Goal: Information Seeking & Learning: Learn about a topic

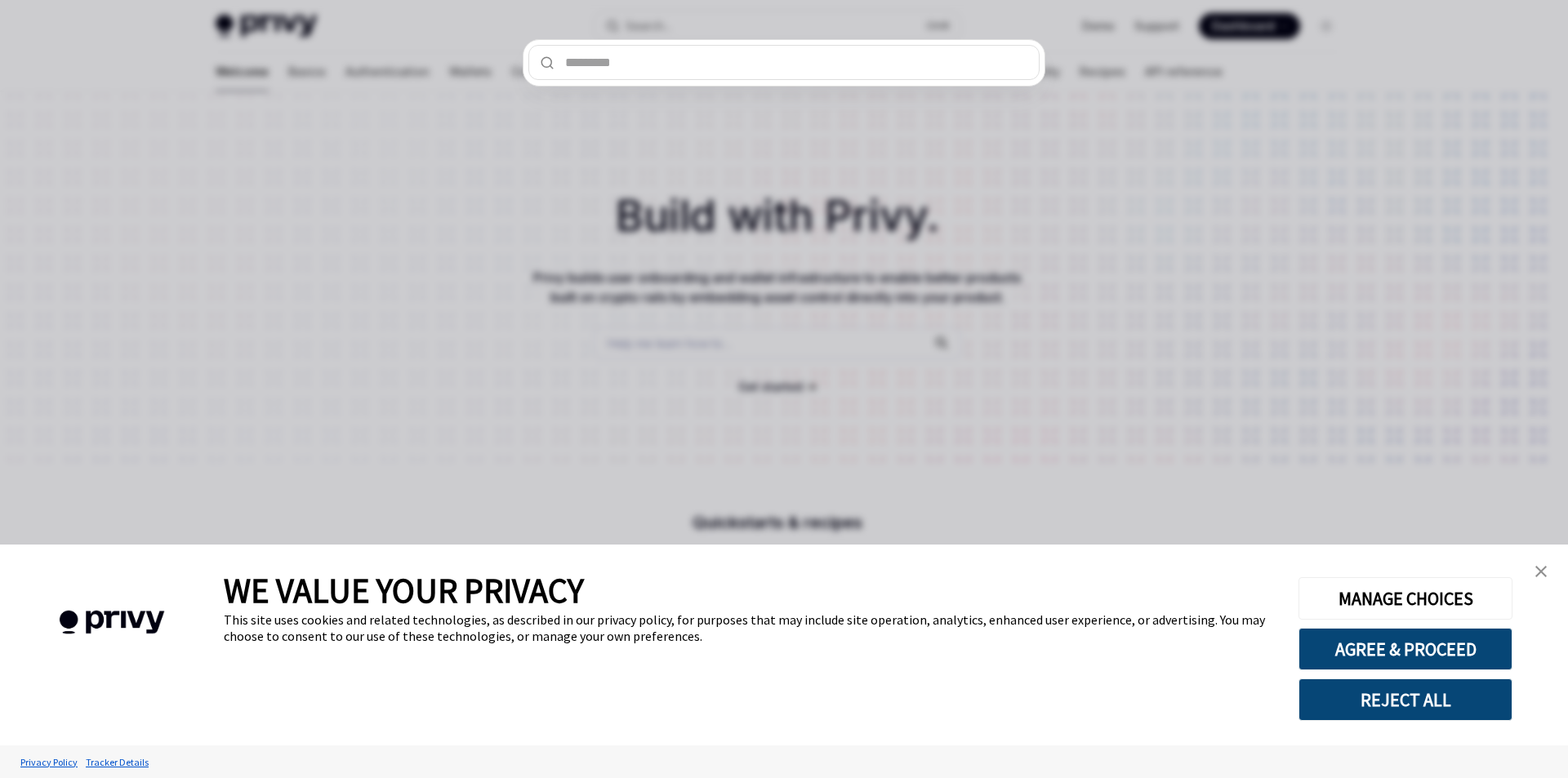
type textarea "*"
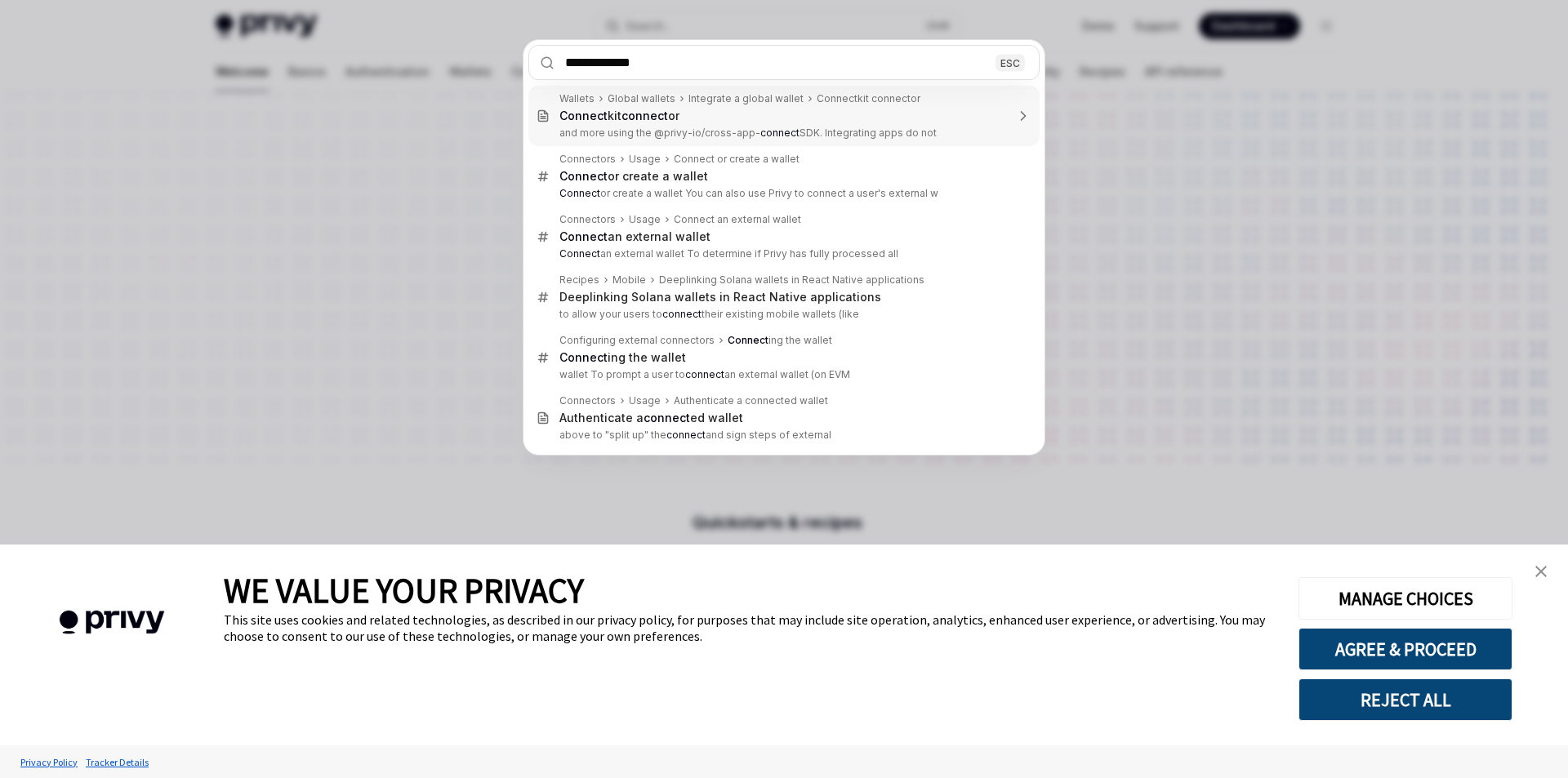
type input "**********"
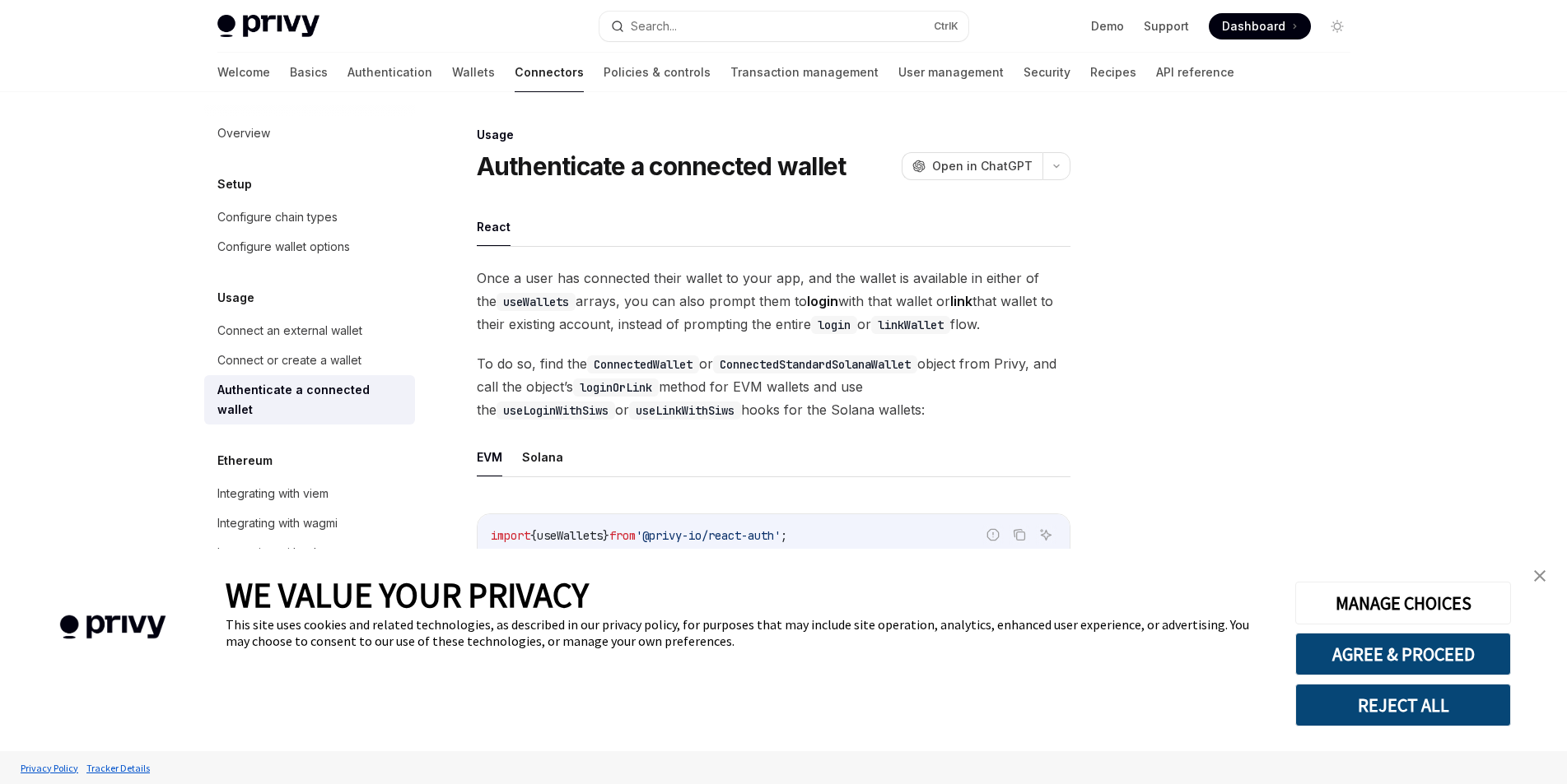
scroll to position [92, 0]
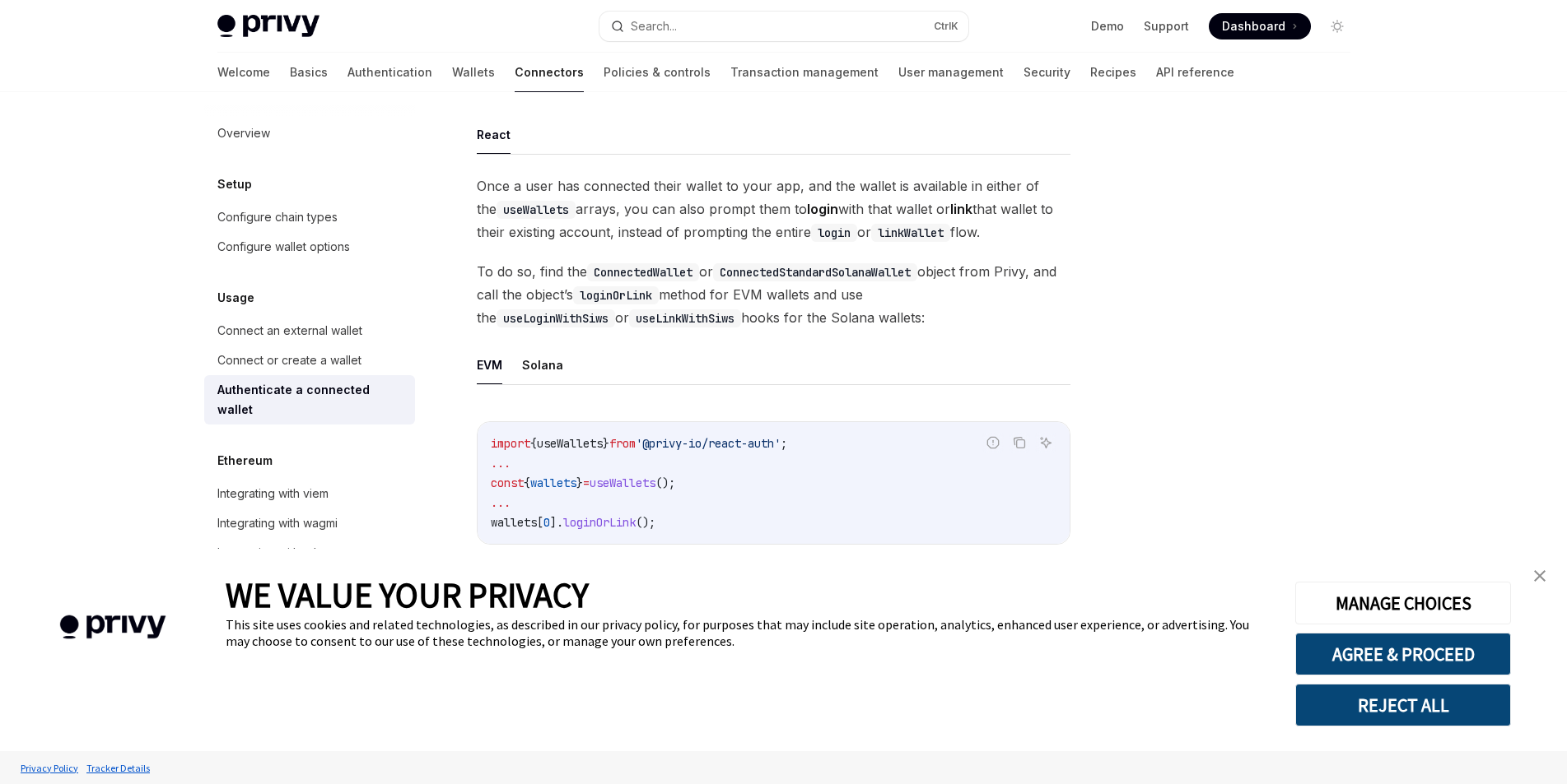
click at [1535, 574] on img "close banner" at bounding box center [1539, 575] width 12 height 12
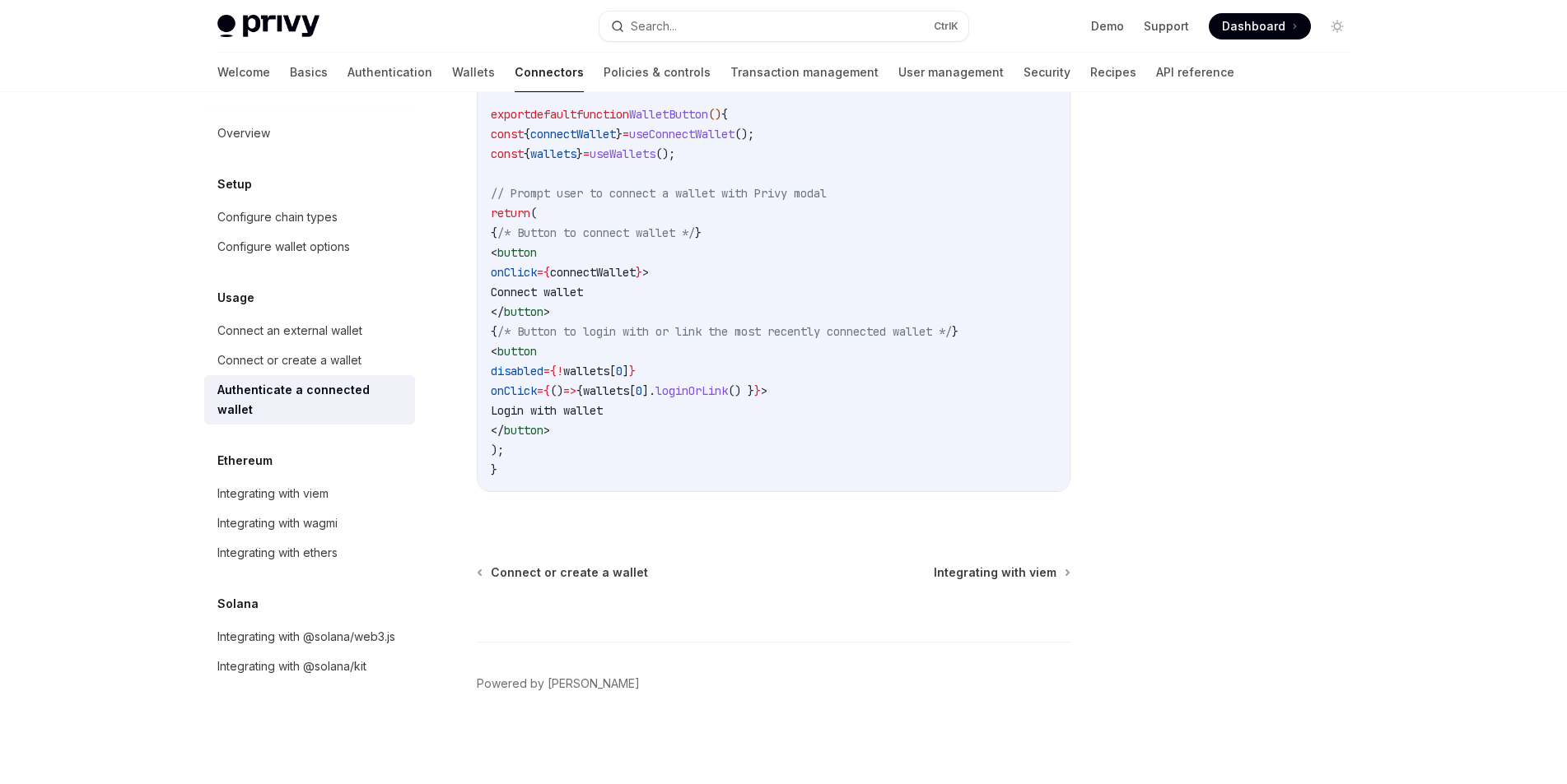
scroll to position [564, 0]
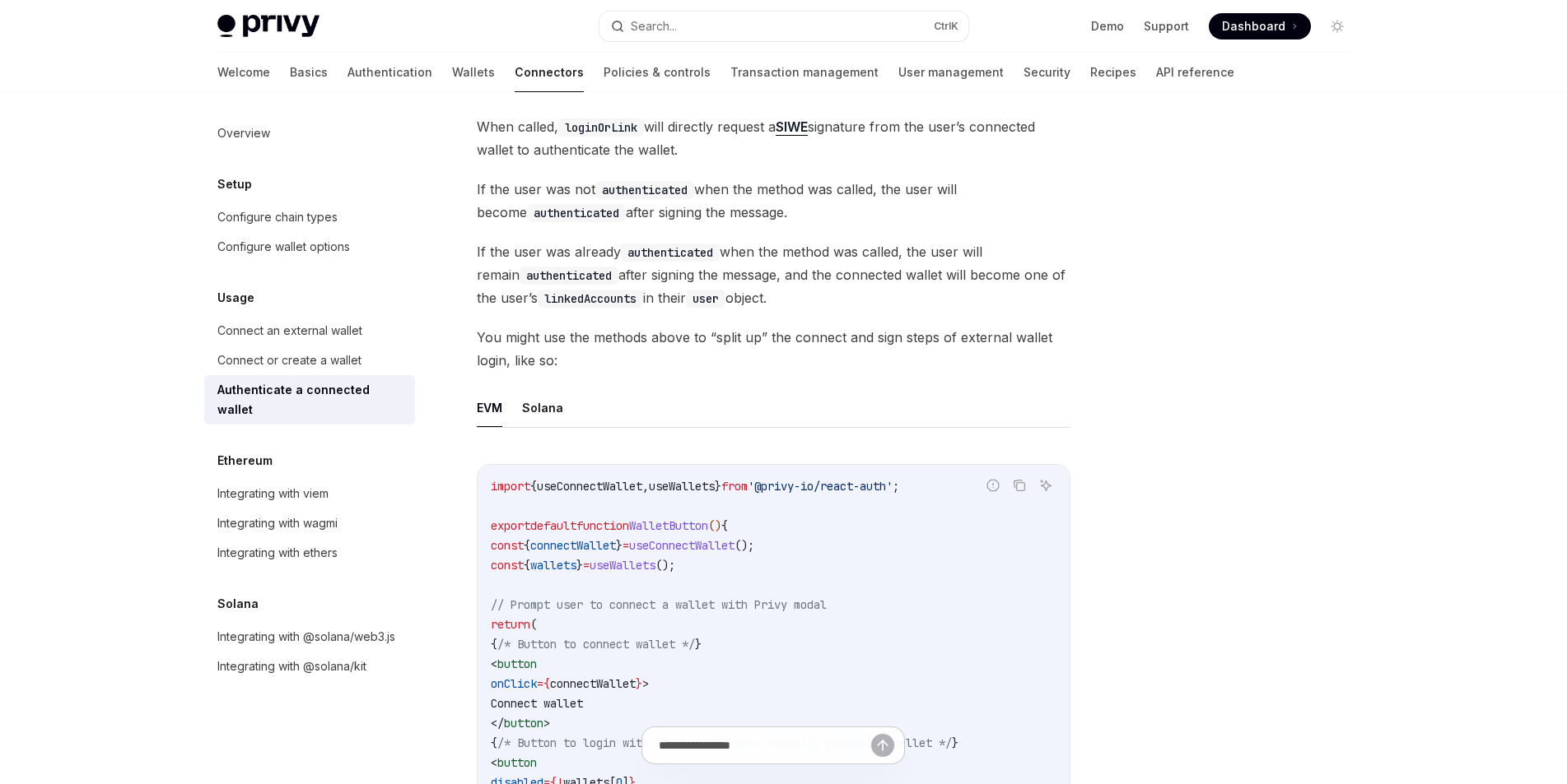
click at [808, 114] on div "Once a user has connected their wallet to your app, and the wallet is available…" at bounding box center [773, 316] width 593 height 1228
click at [807, 129] on link "SIWE" at bounding box center [792, 127] width 32 height 17
click at [866, 347] on span "You might use the methods above to “split up” the connect and sign steps of ext…" at bounding box center [773, 348] width 593 height 46
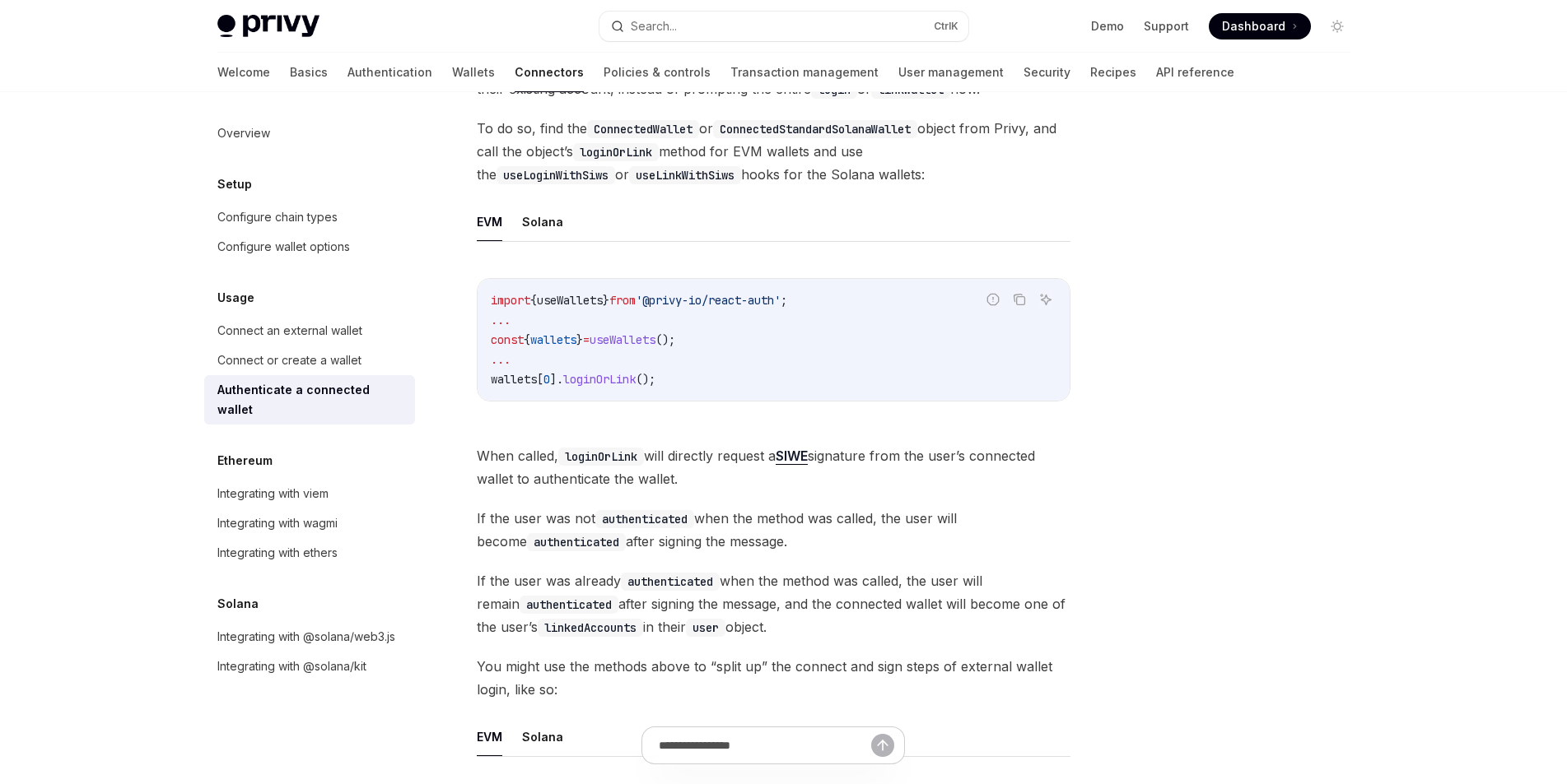
scroll to position [0, 0]
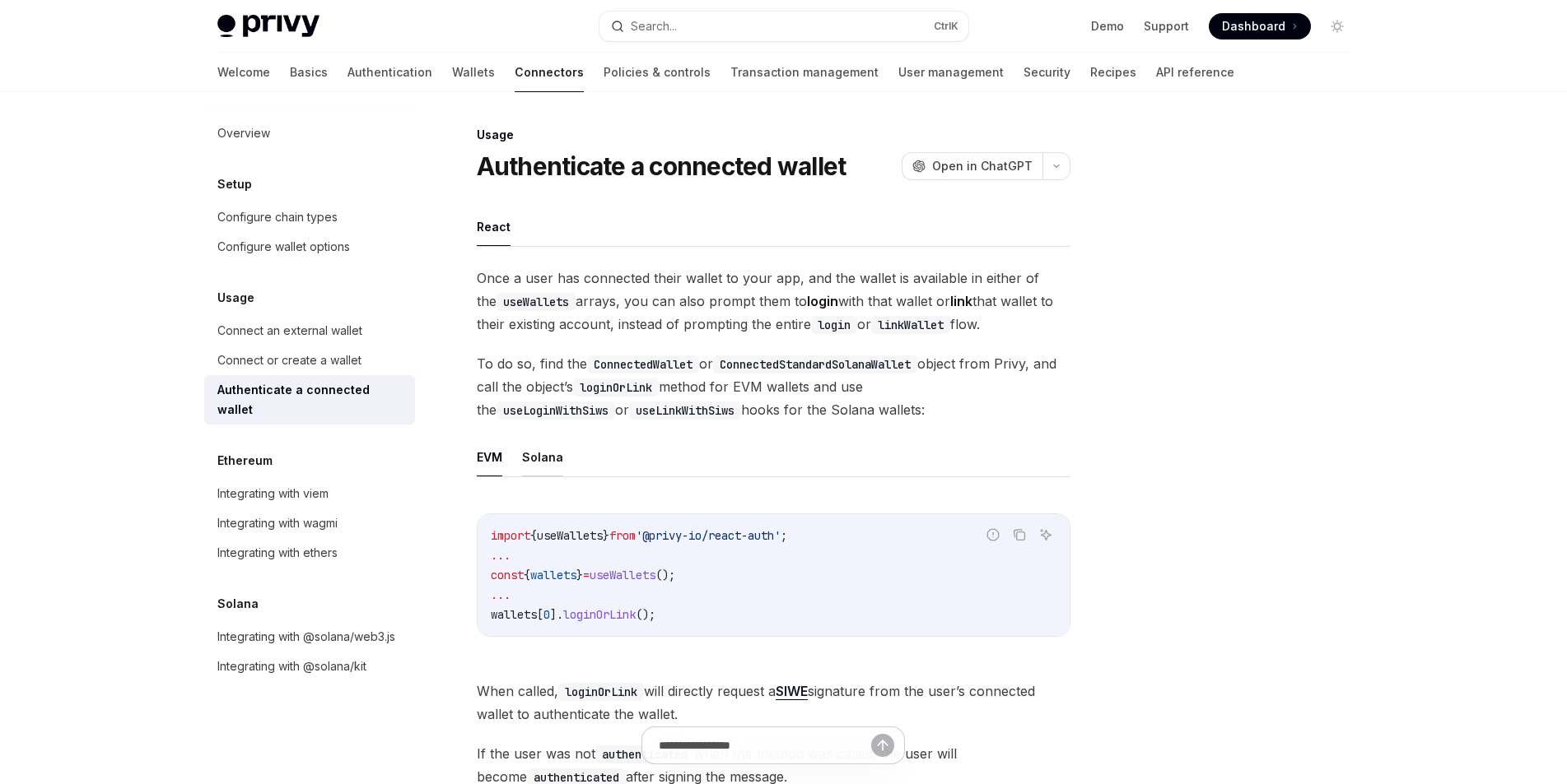
click at [551, 470] on button "Solana" at bounding box center [543, 456] width 41 height 39
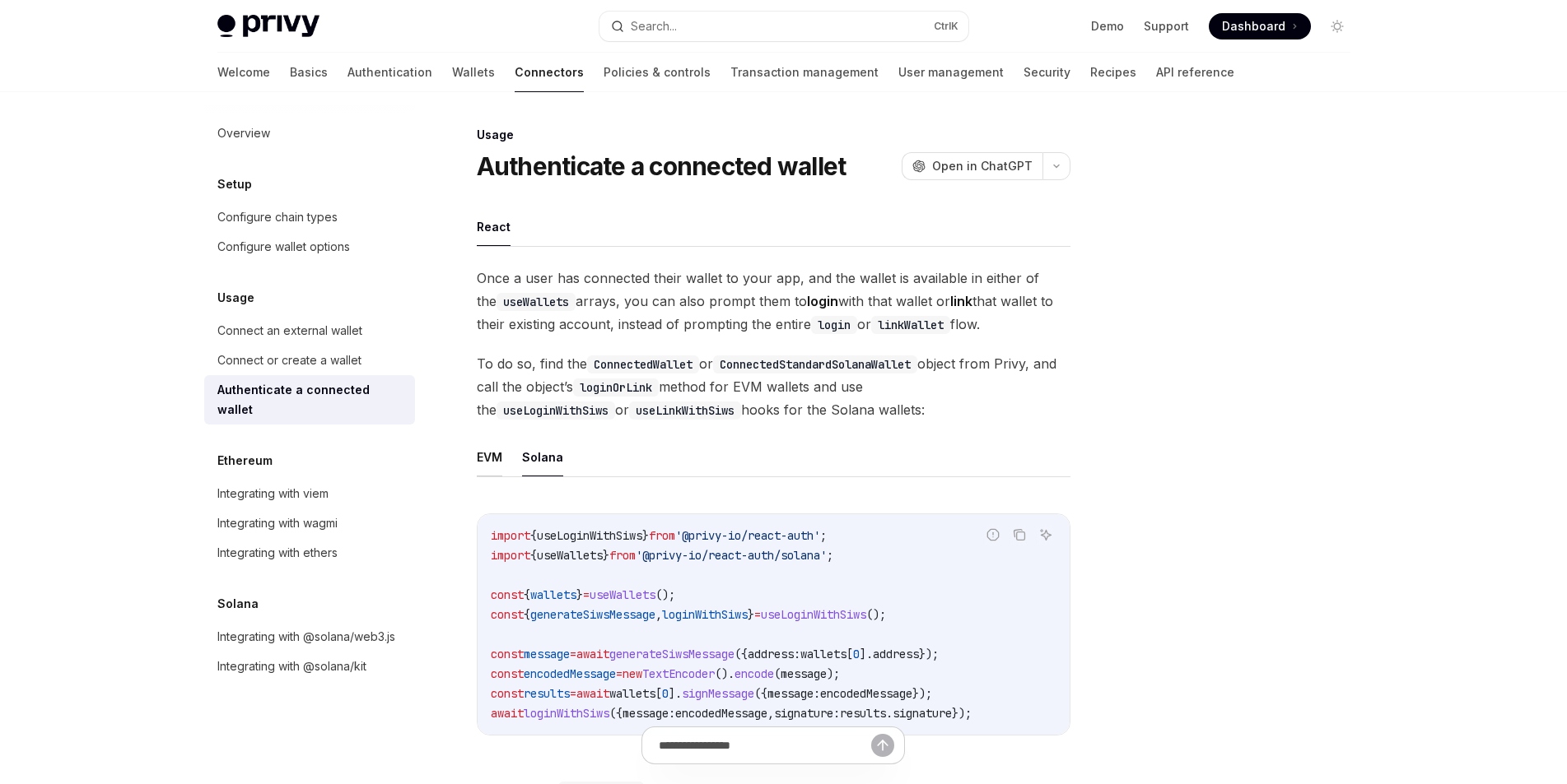
click at [482, 459] on button "EVM" at bounding box center [489, 456] width 25 height 39
type textarea "*"
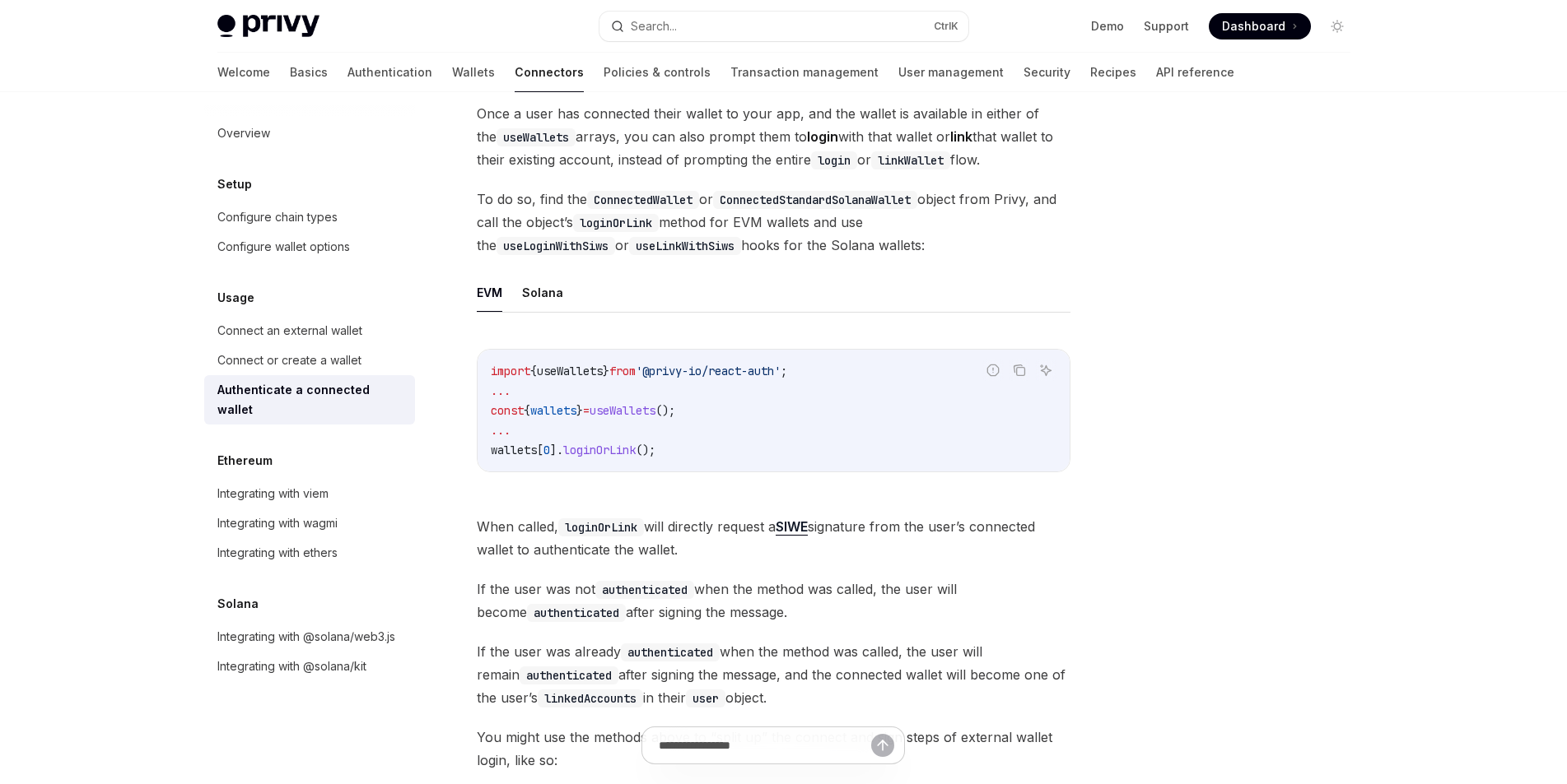
scroll to position [411, 0]
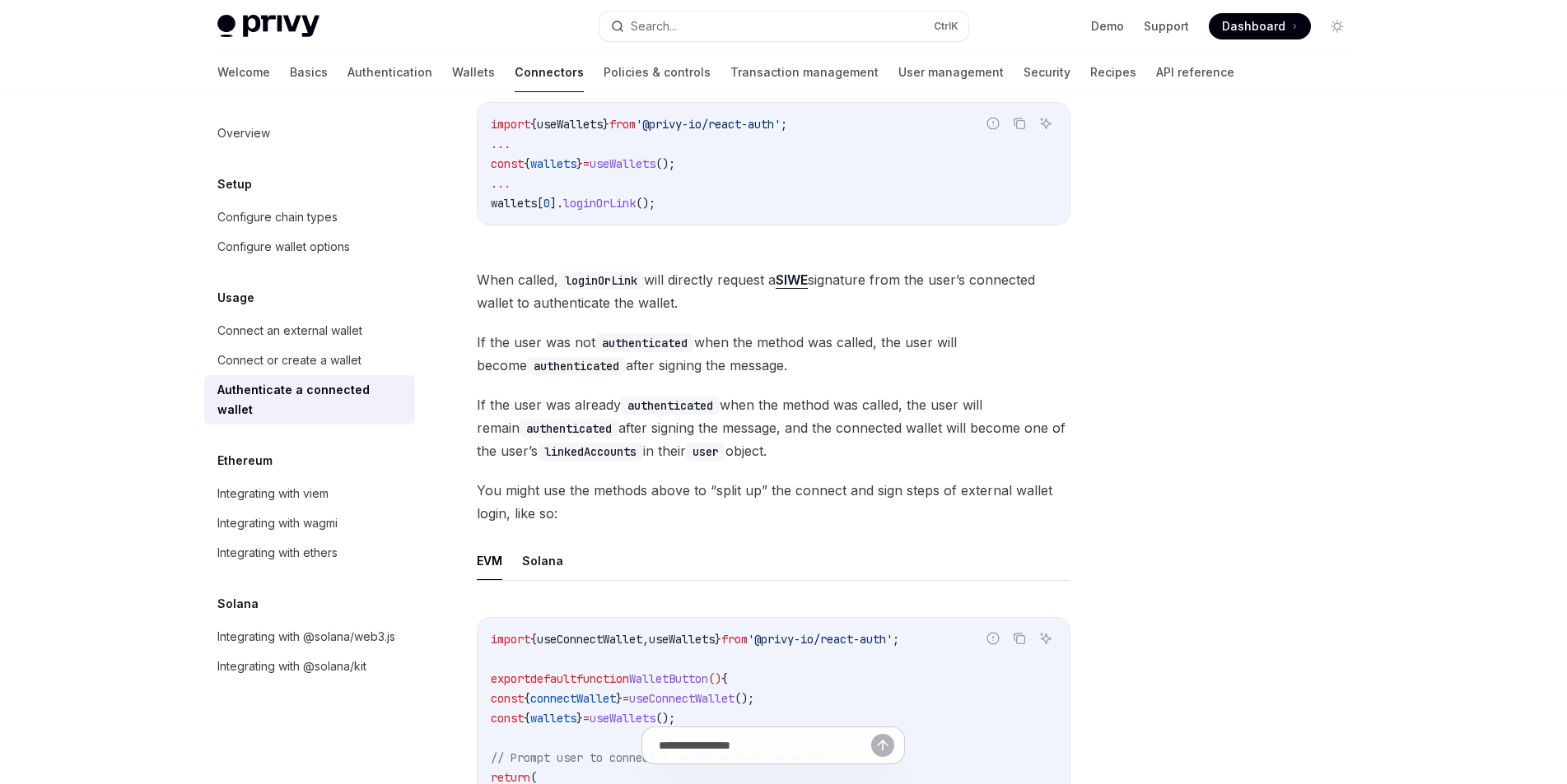
click at [802, 277] on link "SIWE" at bounding box center [792, 280] width 32 height 17
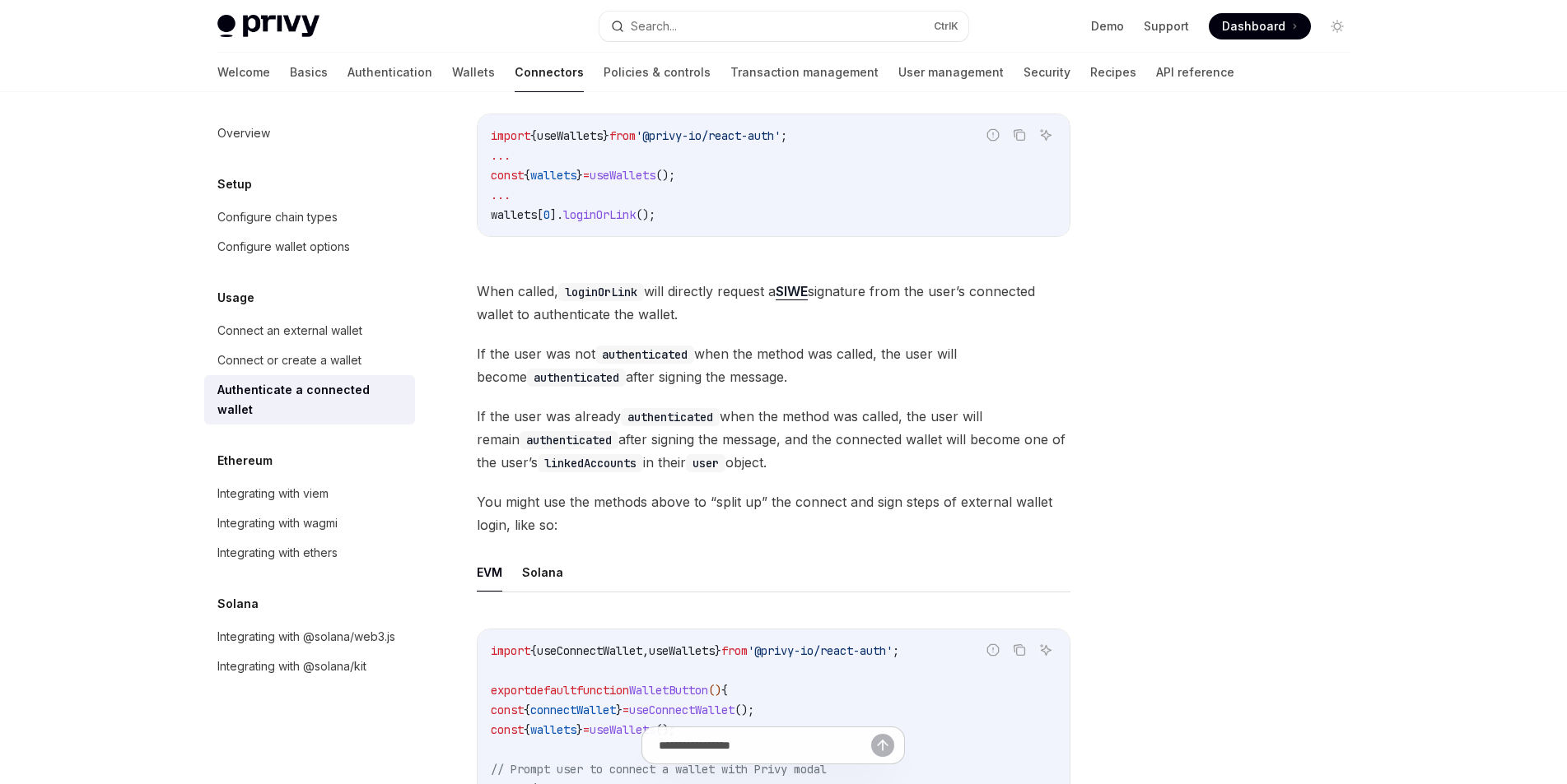
scroll to position [0, 0]
